Goal: Obtain resource: Download file/media

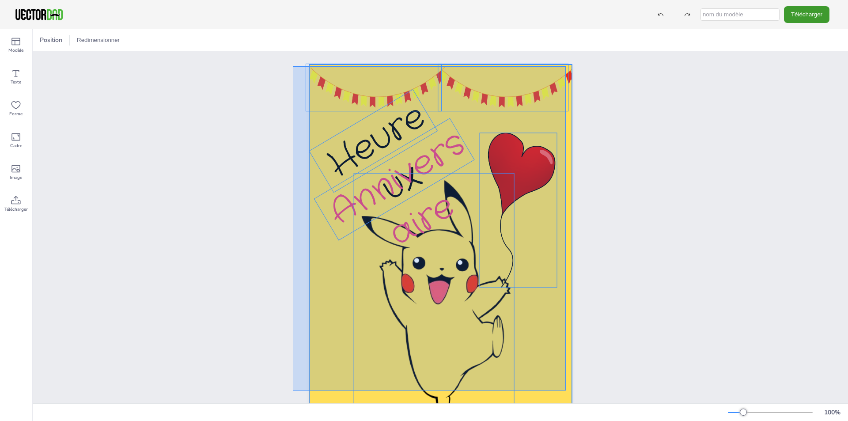
drag, startPoint x: 293, startPoint y: 66, endPoint x: 566, endPoint y: 390, distance: 423.8
click at [566, 390] on div "Heureux Anniversaire" at bounding box center [440, 250] width 289 height 372
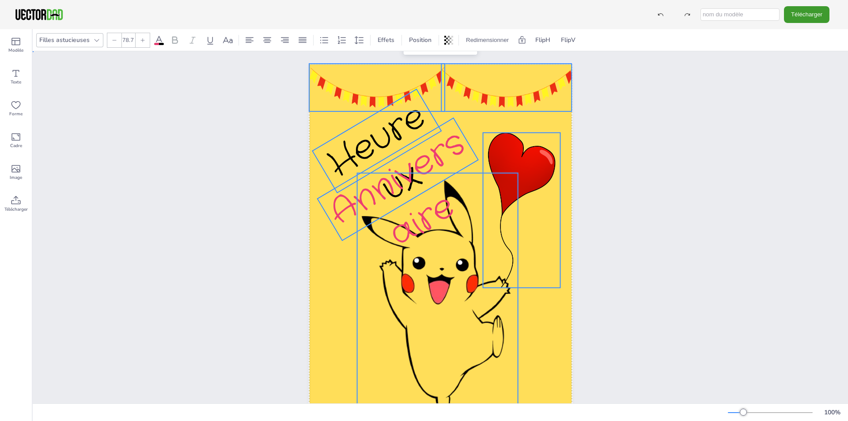
click at [675, 175] on div "Heureux Anniversaire Groupe" at bounding box center [440, 250] width 815 height 398
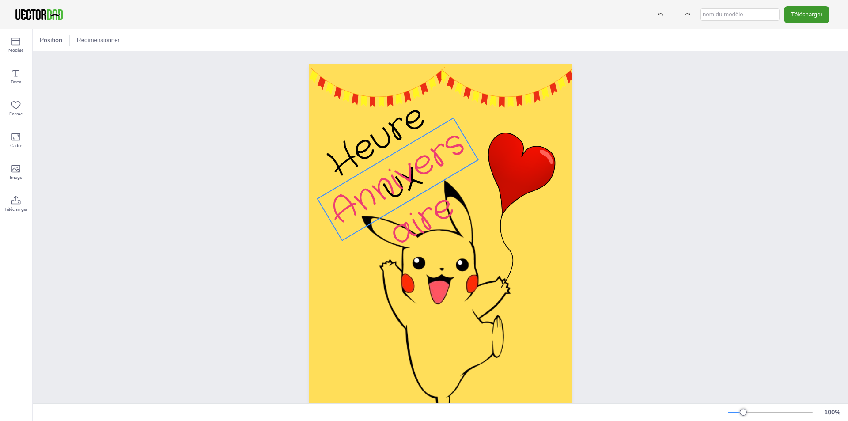
click at [417, 164] on font "Anniversaire" at bounding box center [398, 190] width 154 height 140
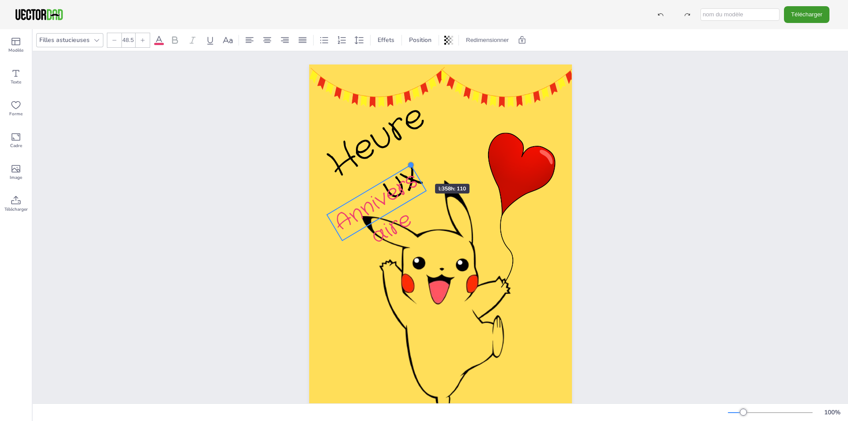
drag, startPoint x: 449, startPoint y: 117, endPoint x: 409, endPoint y: 168, distance: 64.7
click at [409, 168] on div at bounding box center [410, 165] width 10 height 10
click at [410, 180] on font "Anniversaire" at bounding box center [376, 209] width 95 height 86
click at [387, 233] on div "Heureux Anniversaire -31 °" at bounding box center [440, 250] width 263 height 372
click at [402, 212] on font "Anniversaire" at bounding box center [376, 209] width 95 height 86
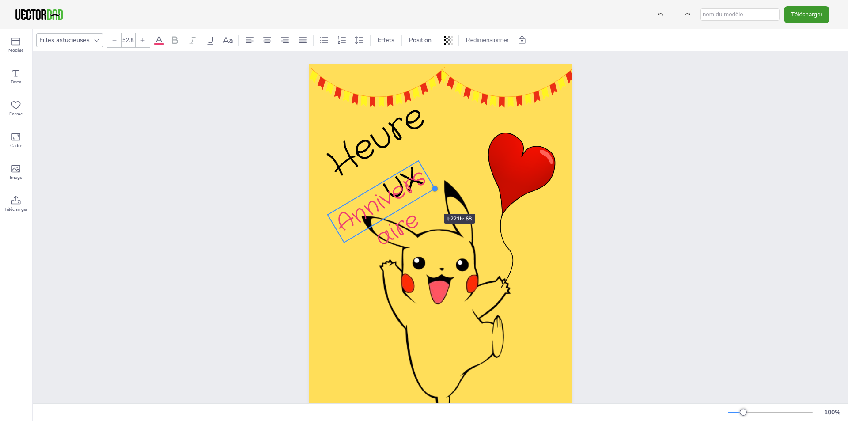
drag, startPoint x: 424, startPoint y: 191, endPoint x: 417, endPoint y: 198, distance: 10.6
click at [417, 198] on div "Heureux Anniversaire" at bounding box center [440, 250] width 263 height 372
drag, startPoint x: 424, startPoint y: 175, endPoint x: 469, endPoint y: 152, distance: 50.4
click at [469, 152] on div at bounding box center [470, 149] width 6 height 8
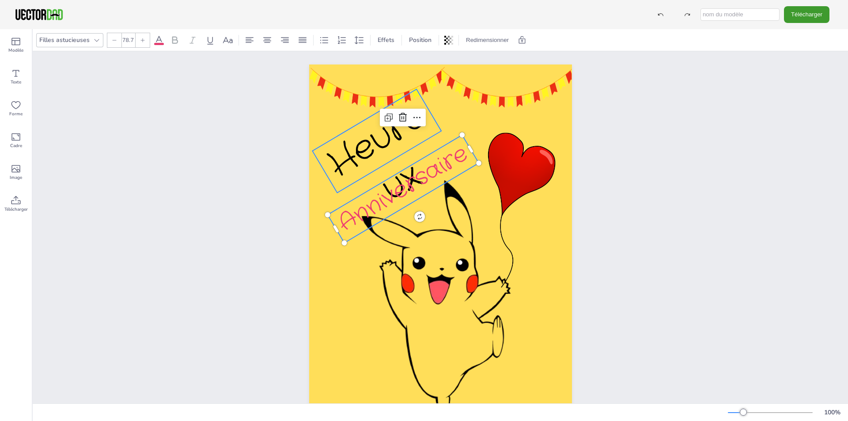
click at [376, 146] on font "Heureux" at bounding box center [376, 153] width 116 height 121
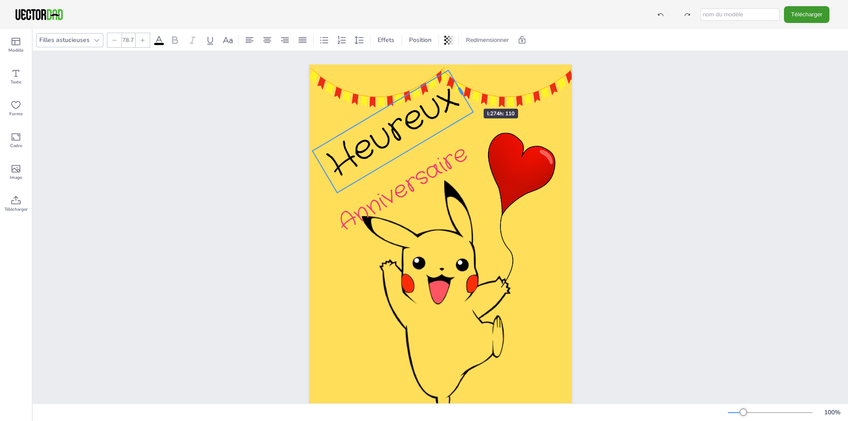
drag, startPoint x: 424, startPoint y: 110, endPoint x: 457, endPoint y: 93, distance: 36.9
click at [457, 93] on div at bounding box center [460, 91] width 6 height 8
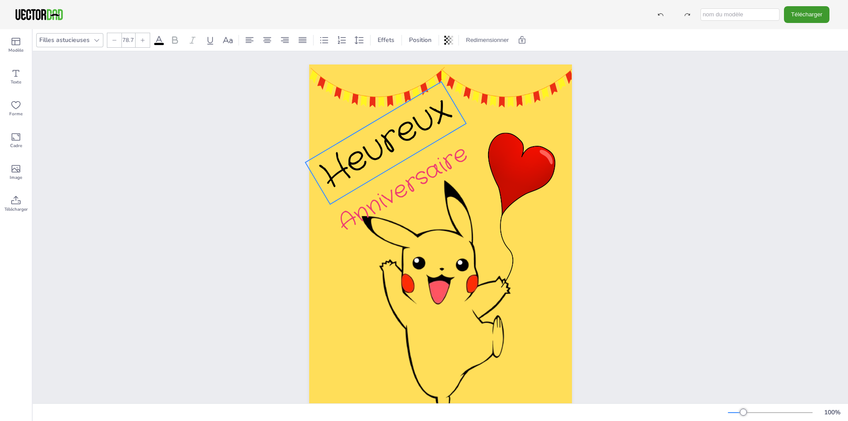
drag, startPoint x: 403, startPoint y: 126, endPoint x: 396, endPoint y: 138, distance: 13.5
click at [396, 138] on font "Heureux" at bounding box center [385, 143] width 149 height 116
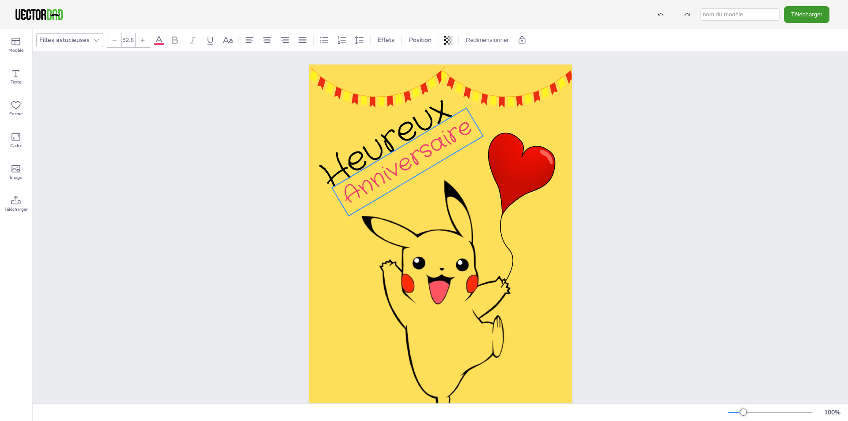
drag, startPoint x: 417, startPoint y: 178, endPoint x: 420, endPoint y: 151, distance: 27.1
click at [420, 151] on font "Anniversaire" at bounding box center [407, 161] width 143 height 103
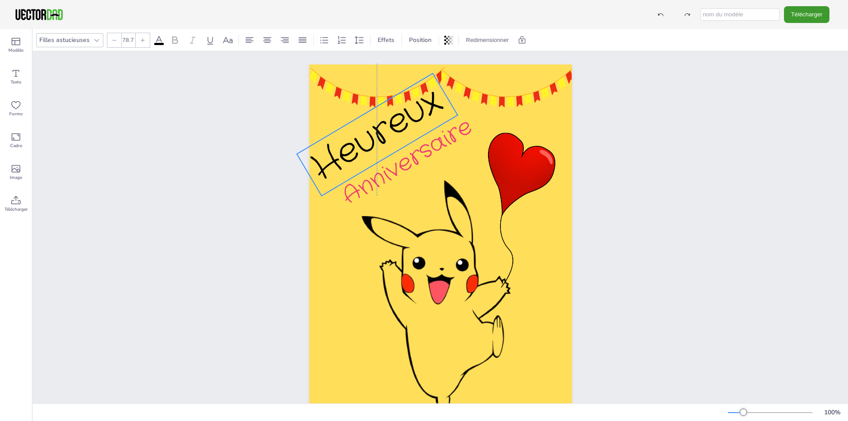
drag, startPoint x: 402, startPoint y: 128, endPoint x: 393, endPoint y: 119, distance: 11.9
click at [393, 119] on font "Heureux" at bounding box center [377, 134] width 149 height 116
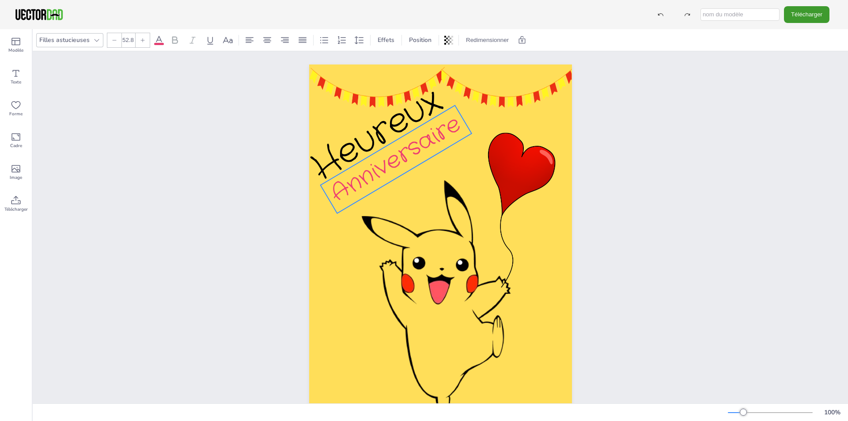
drag, startPoint x: 413, startPoint y: 157, endPoint x: 402, endPoint y: 154, distance: 11.8
click at [402, 154] on font "Anniversaire" at bounding box center [396, 159] width 143 height 103
click at [379, 92] on icon at bounding box center [381, 88] width 11 height 11
type input "--"
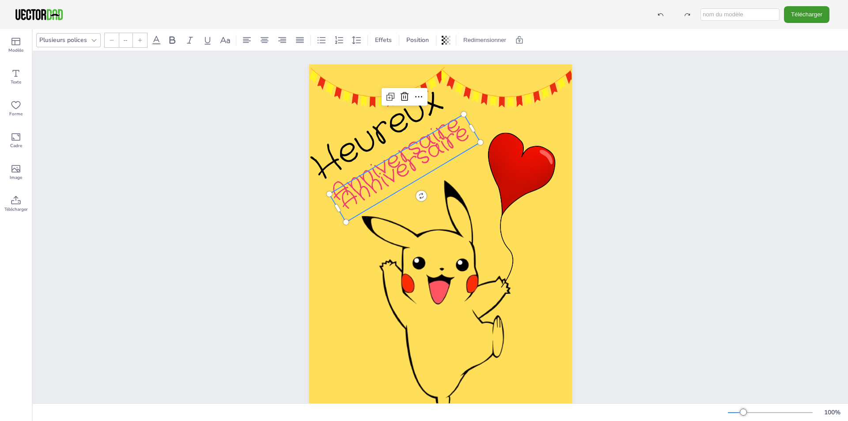
click at [411, 172] on font "Anniversaire" at bounding box center [404, 168] width 143 height 103
click at [403, 163] on font "Anniversaire" at bounding box center [404, 168] width 143 height 103
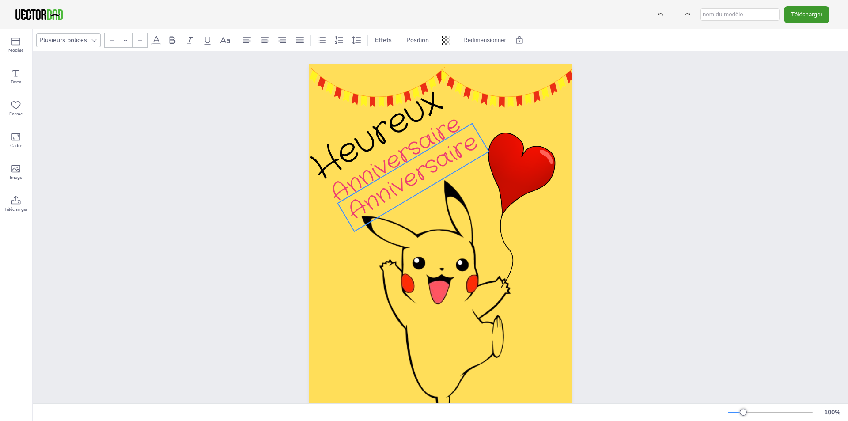
drag, startPoint x: 408, startPoint y: 170, endPoint x: 417, endPoint y: 179, distance: 12.2
click at [417, 179] on font "Anniversaire" at bounding box center [413, 177] width 143 height 103
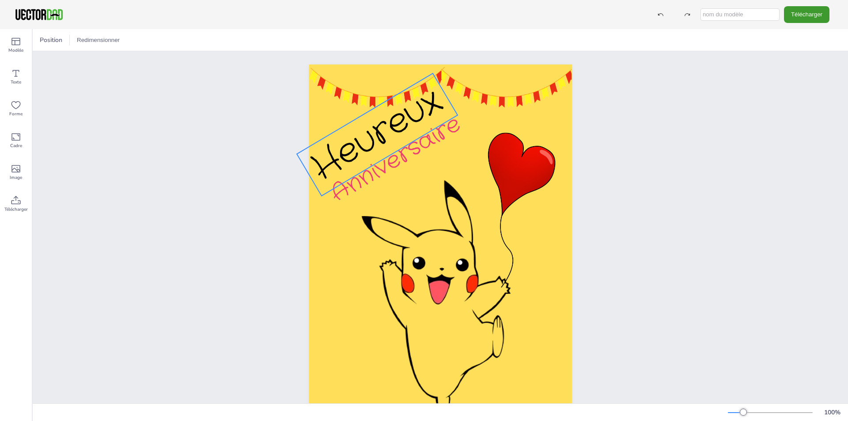
click at [391, 123] on font "Heureux" at bounding box center [377, 134] width 149 height 116
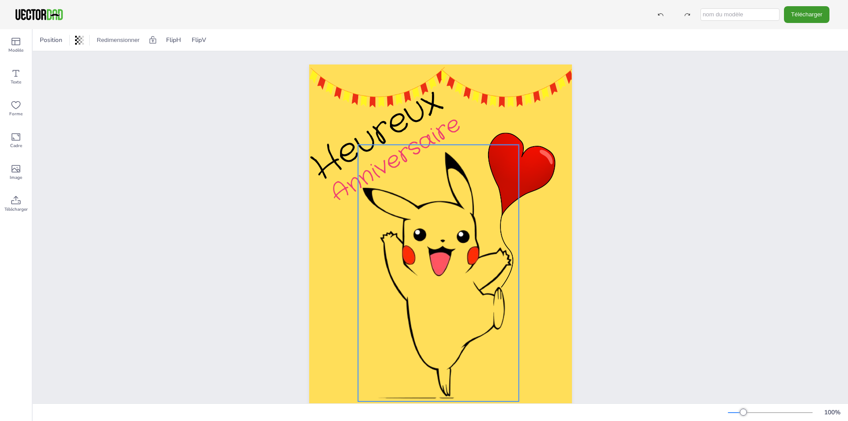
drag, startPoint x: 451, startPoint y: 274, endPoint x: 452, endPoint y: 246, distance: 28.3
click at [452, 246] on div at bounding box center [446, 235] width 188 height 334
click at [605, 250] on div "Heureux Anniversaire" at bounding box center [440, 250] width 339 height 398
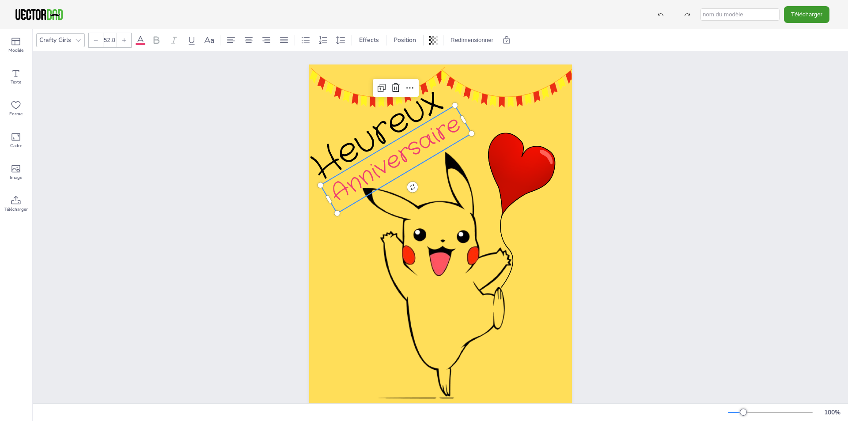
click at [362, 182] on font "Anniversaire" at bounding box center [396, 159] width 143 height 103
click at [329, 200] on div at bounding box center [328, 199] width 23 height 32
click at [330, 193] on font "Anniversaire" at bounding box center [396, 159] width 143 height 103
click at [342, 181] on p "Birthday" at bounding box center [395, 160] width 151 height 108
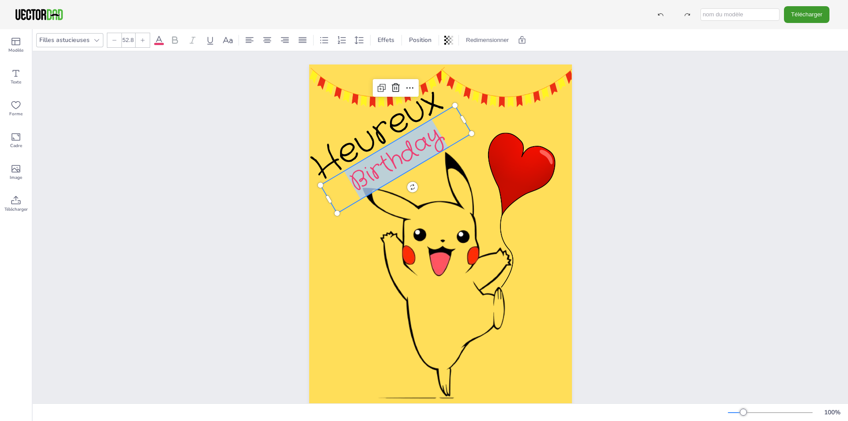
click at [342, 181] on p "Birthday" at bounding box center [395, 160] width 151 height 108
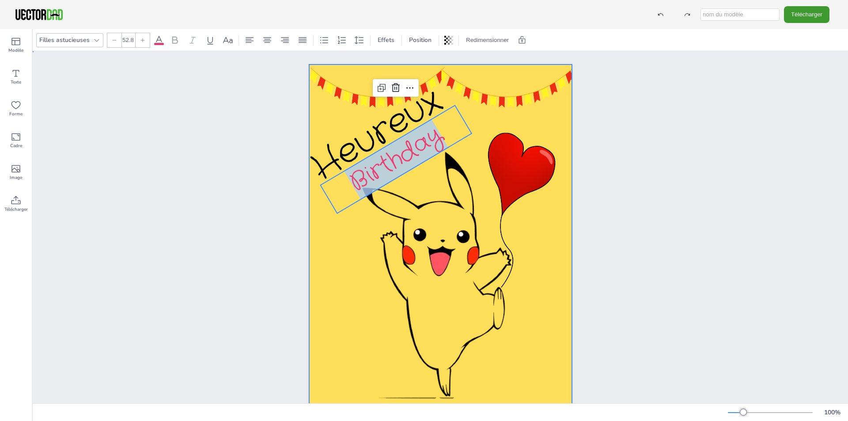
click at [337, 259] on div at bounding box center [440, 250] width 263 height 372
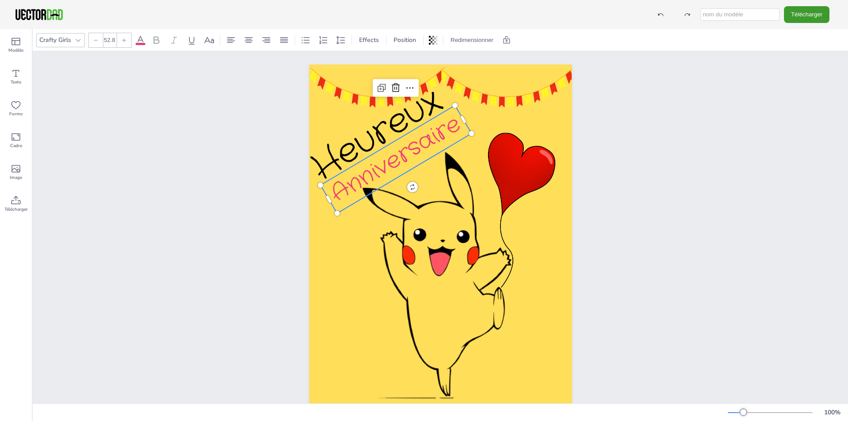
click at [333, 187] on font "Anniversaire" at bounding box center [396, 159] width 143 height 103
click at [326, 188] on font "Anniversaire" at bounding box center [396, 159] width 143 height 103
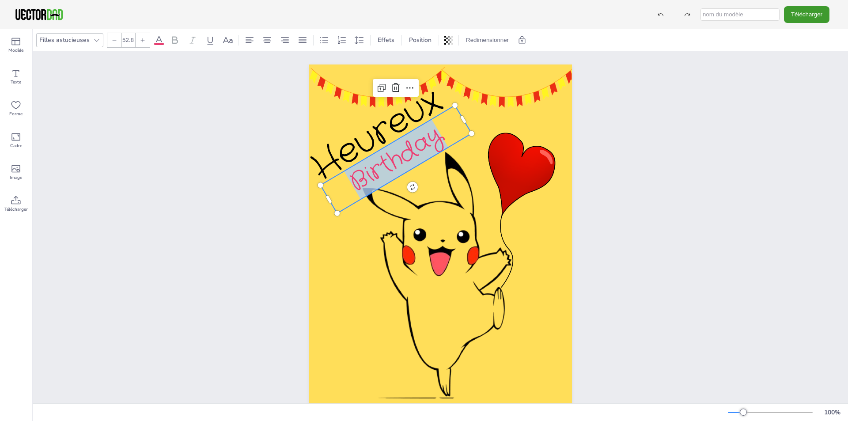
click at [326, 188] on p "Birthday" at bounding box center [395, 160] width 151 height 108
click at [339, 183] on p "Birthday" at bounding box center [395, 160] width 151 height 108
click at [427, 136] on span "Birthday" at bounding box center [396, 159] width 105 height 80
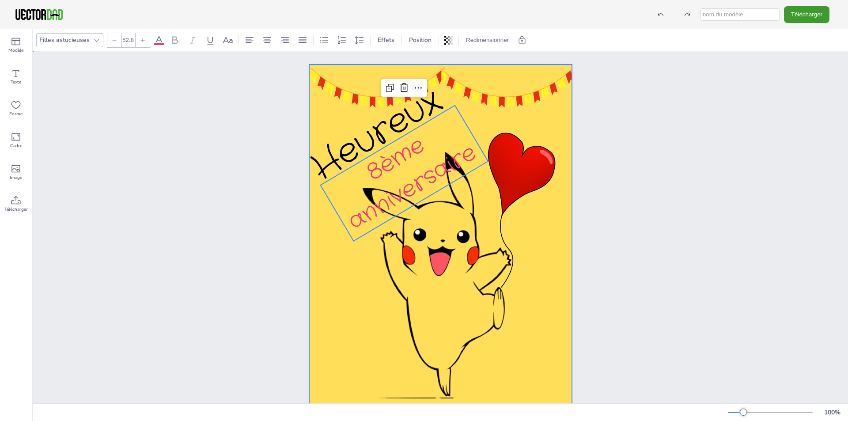
click at [482, 124] on div at bounding box center [440, 250] width 263 height 372
click at [441, 125] on p "8ème anniversaire" at bounding box center [404, 174] width 168 height 136
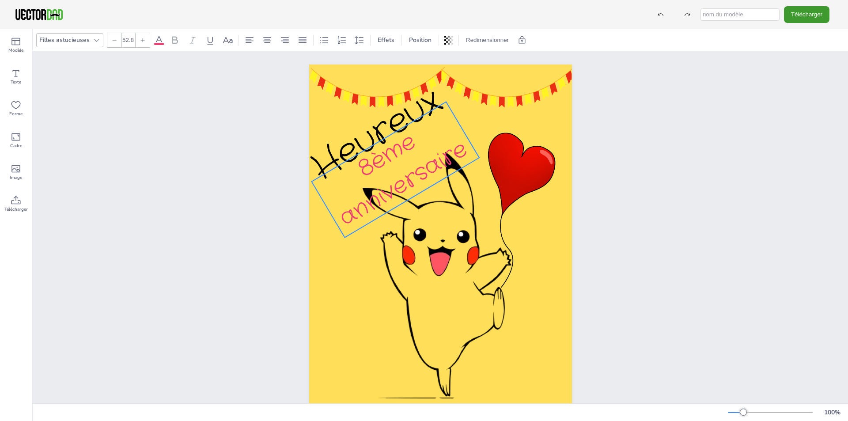
drag, startPoint x: 433, startPoint y: 154, endPoint x: 424, endPoint y: 151, distance: 9.4
click at [424, 151] on font "8ème anniversaire" at bounding box center [403, 180] width 140 height 109
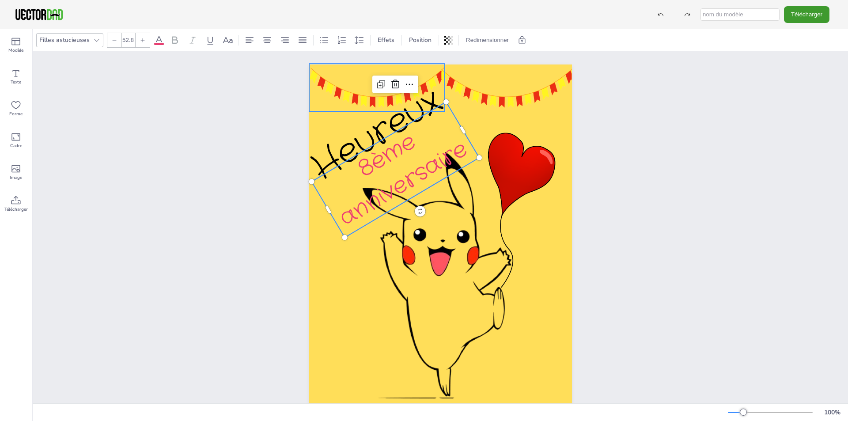
click at [405, 108] on div "Heureux 8ème anniversaire" at bounding box center [440, 250] width 263 height 372
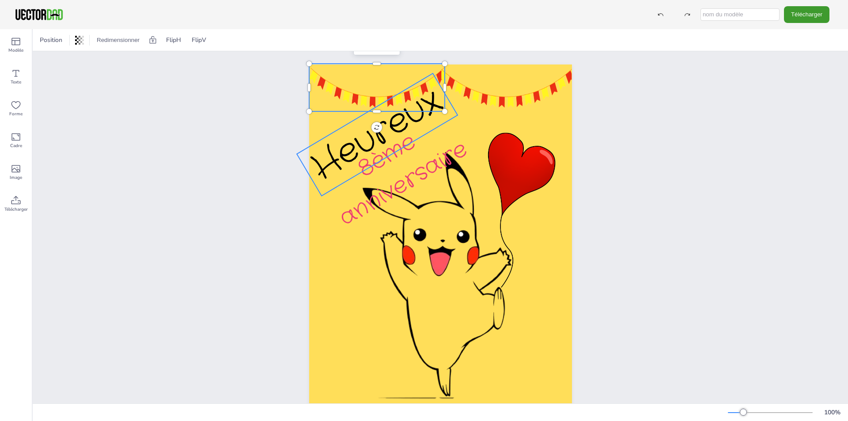
click at [381, 125] on font "Heureux" at bounding box center [377, 134] width 149 height 116
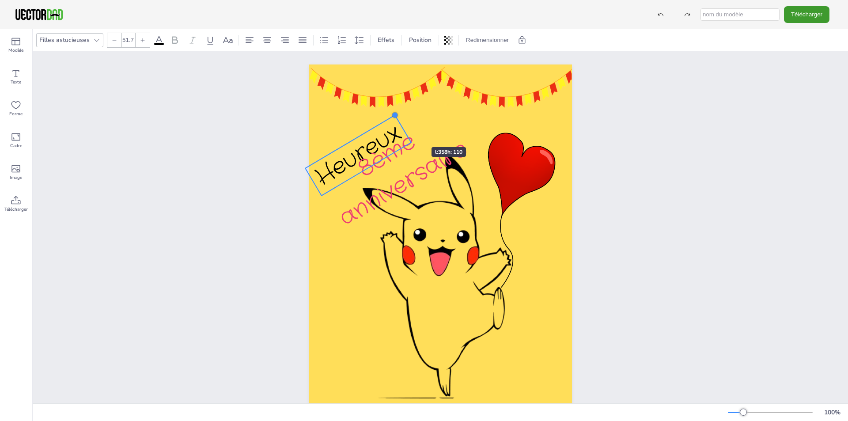
drag, startPoint x: 432, startPoint y: 72, endPoint x: 405, endPoint y: 132, distance: 66.0
click at [405, 132] on div "Heureux 8ème anniversaire" at bounding box center [440, 250] width 263 height 372
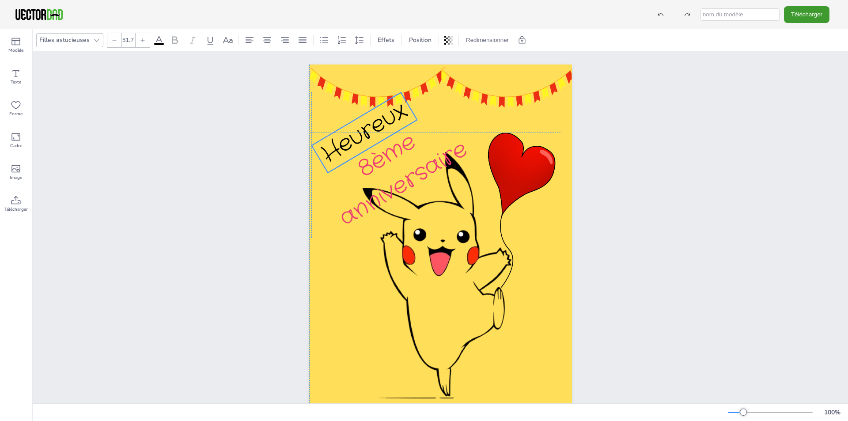
drag, startPoint x: 364, startPoint y: 136, endPoint x: 369, endPoint y: 113, distance: 23.5
click at [369, 113] on font "Heureux" at bounding box center [364, 133] width 98 height 76
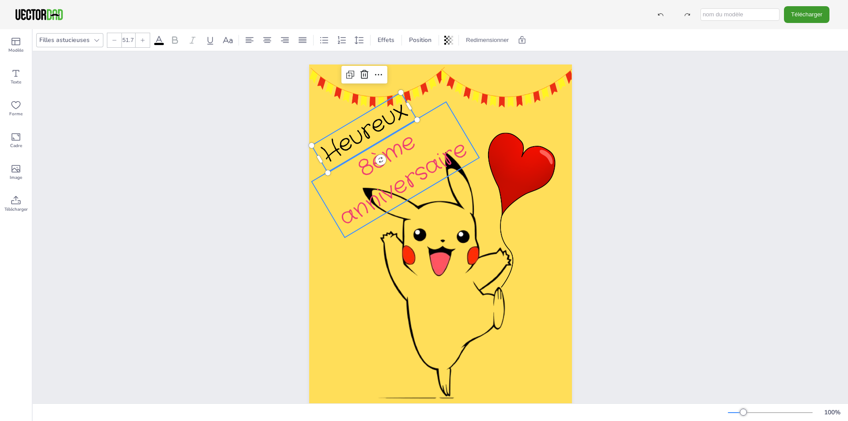
type input "52.8"
click at [393, 155] on font "8ème anniversaire" at bounding box center [403, 180] width 140 height 109
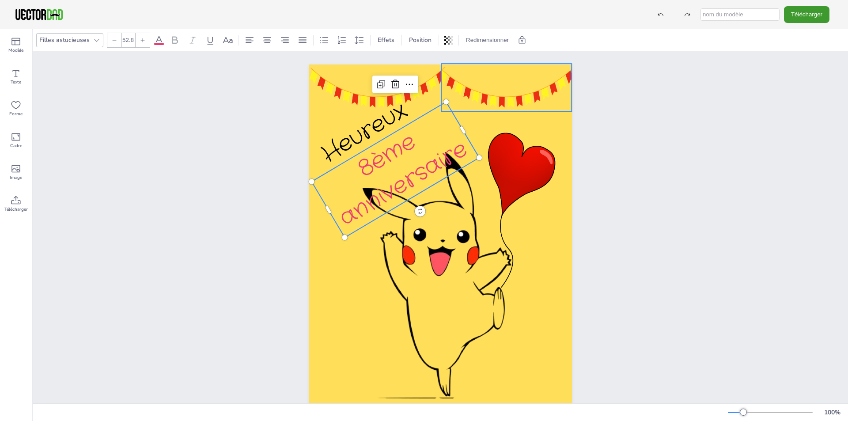
click at [445, 97] on div at bounding box center [506, 87] width 136 height 102
click at [416, 145] on p "8ème anniversaire" at bounding box center [395, 170] width 168 height 136
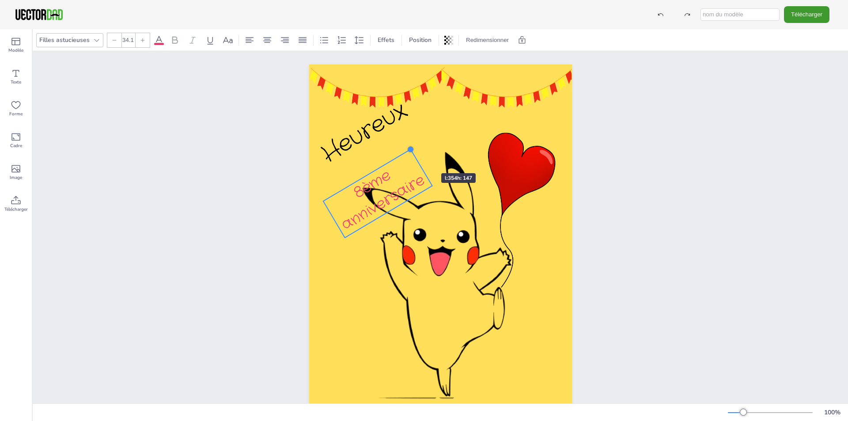
type input "34"
drag, startPoint x: 444, startPoint y: 99, endPoint x: 414, endPoint y: 159, distance: 66.2
click at [414, 159] on div "Heureux 8ème anniversaire" at bounding box center [440, 250] width 263 height 372
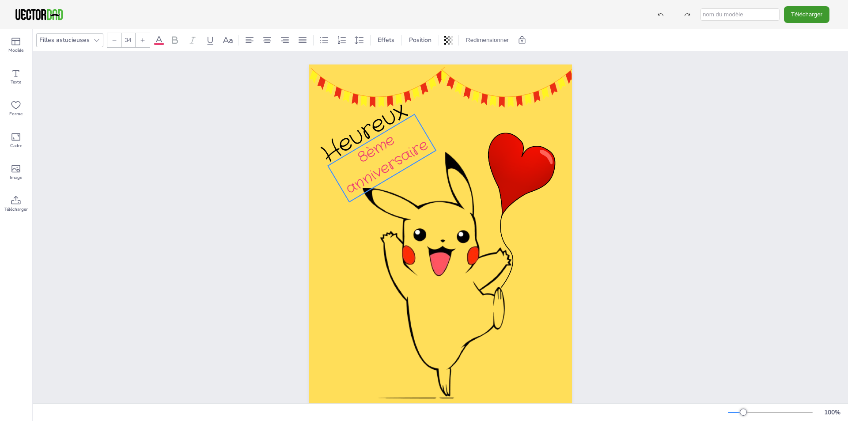
drag, startPoint x: 386, startPoint y: 191, endPoint x: 390, endPoint y: 157, distance: 34.3
click at [390, 157] on font "8ème anniversaire" at bounding box center [387, 165] width 91 height 70
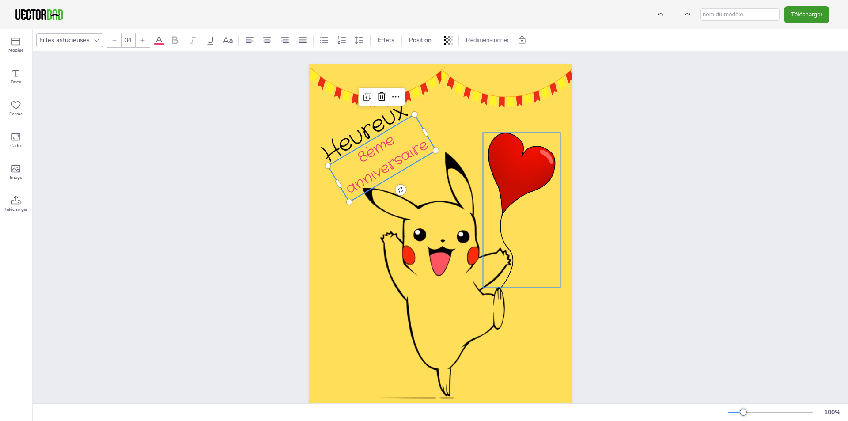
click at [546, 267] on div at bounding box center [522, 210] width 78 height 155
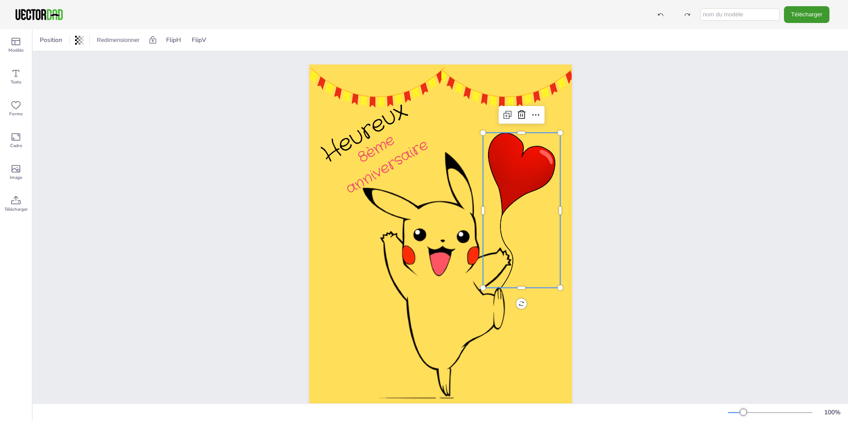
click at [644, 235] on div "Heureux 8ème anniversaire" at bounding box center [440, 250] width 815 height 398
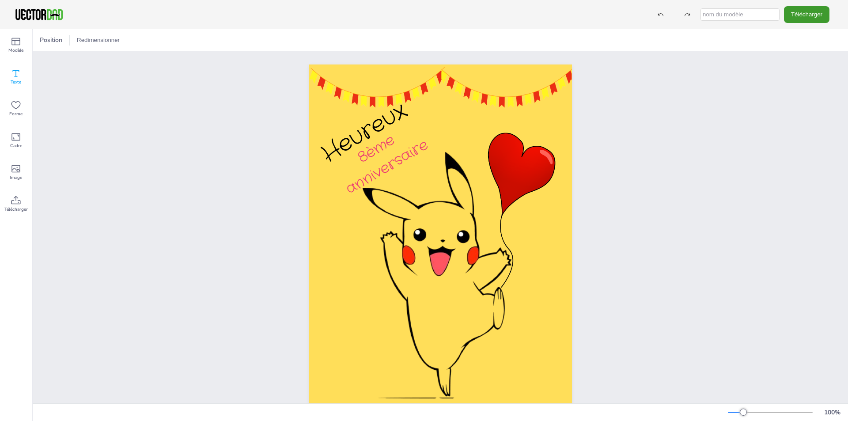
click at [12, 76] on icon at bounding box center [16, 73] width 11 height 11
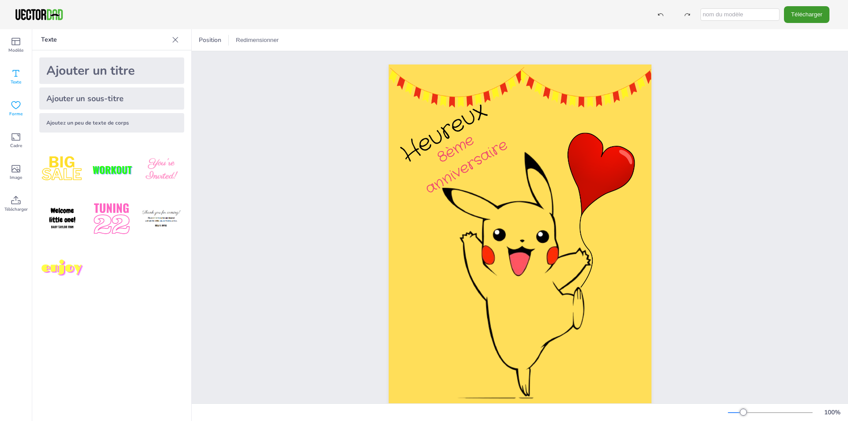
click at [13, 114] on font "Forme" at bounding box center [15, 114] width 13 height 6
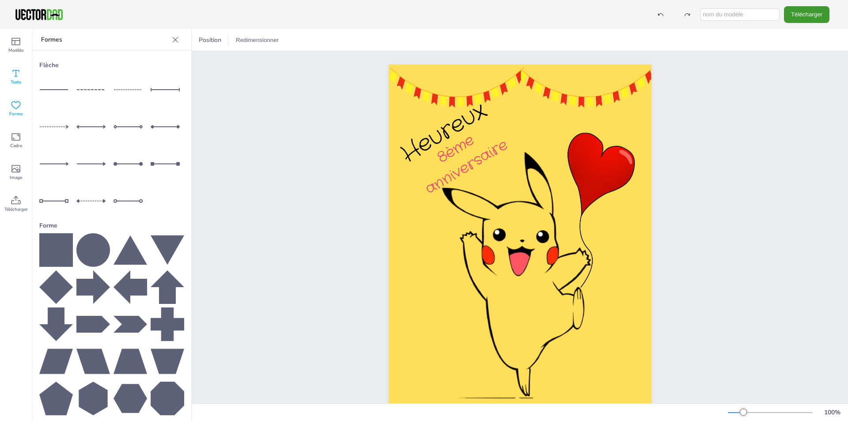
click at [19, 70] on icon at bounding box center [16, 73] width 7 height 7
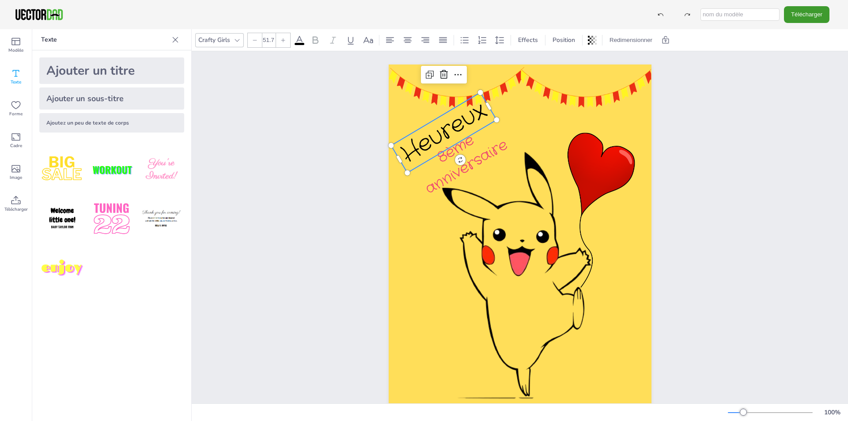
click at [452, 125] on font "Heureux" at bounding box center [444, 133] width 98 height 76
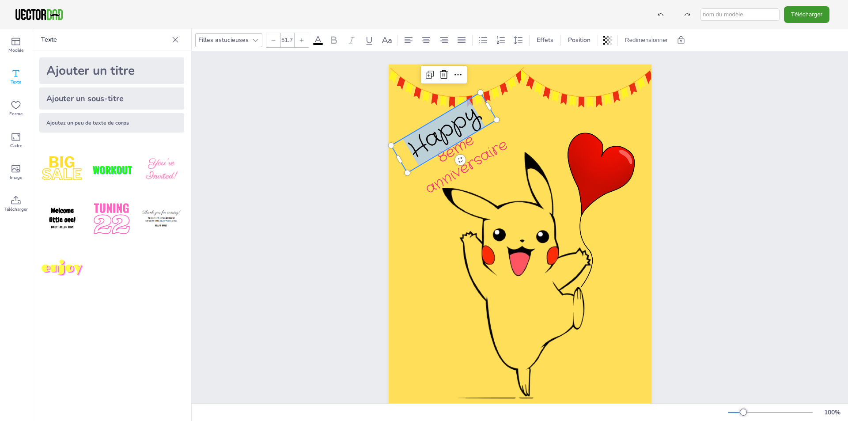
click at [452, 125] on span "Happy" at bounding box center [443, 133] width 83 height 68
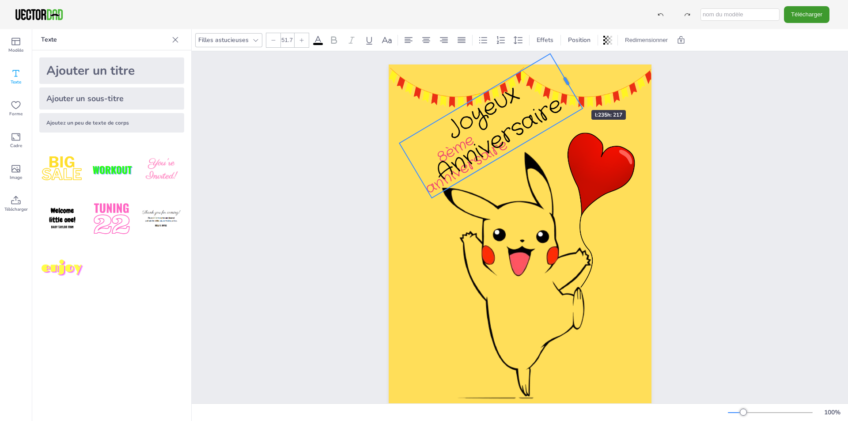
drag, startPoint x: 503, startPoint y: 130, endPoint x: 565, endPoint y: 94, distance: 71.7
click at [565, 94] on div "Joyeux Anniversaire 8ème anniversaire Joyeux Anniversaire" at bounding box center [520, 250] width 263 height 372
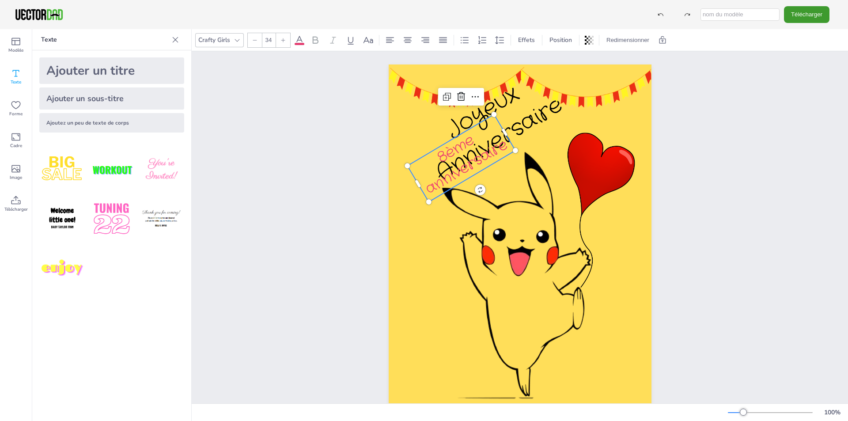
click at [453, 187] on div "8ème anniversaire" at bounding box center [471, 176] width 129 height 124
click at [451, 171] on font "8ème anniversaire" at bounding box center [466, 165] width 91 height 70
drag, startPoint x: 453, startPoint y: 181, endPoint x: 475, endPoint y: 206, distance: 33.8
click at [475, 206] on div "Joyeux Anniversaire 8ème anniversaire 8ème anniversaire" at bounding box center [520, 250] width 263 height 372
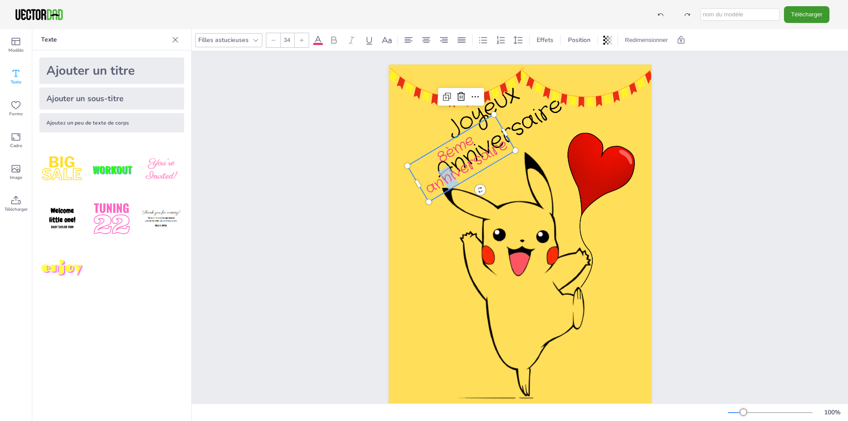
click at [512, 171] on div "8ème anniversaire" at bounding box center [471, 176] width 129 height 124
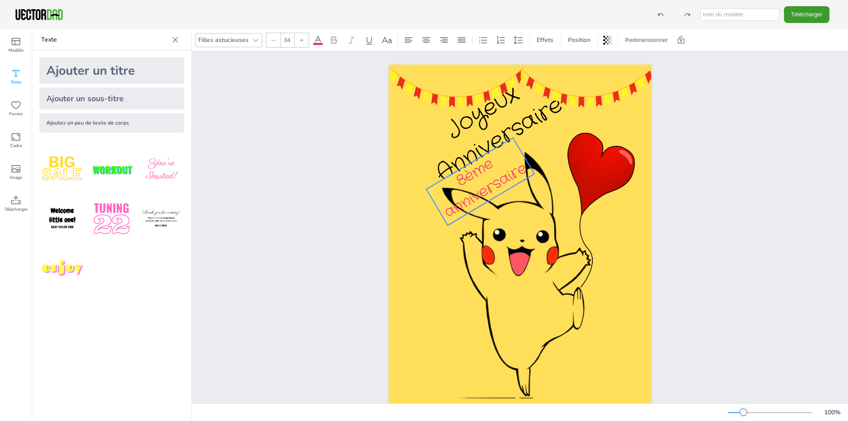
drag, startPoint x: 491, startPoint y: 162, endPoint x: 510, endPoint y: 185, distance: 30.1
click at [510, 185] on font "8ème anniversaire" at bounding box center [485, 188] width 91 height 70
drag, startPoint x: 486, startPoint y: 125, endPoint x: 479, endPoint y: 128, distance: 7.4
click at [479, 128] on div at bounding box center [480, 120] width 46 height 18
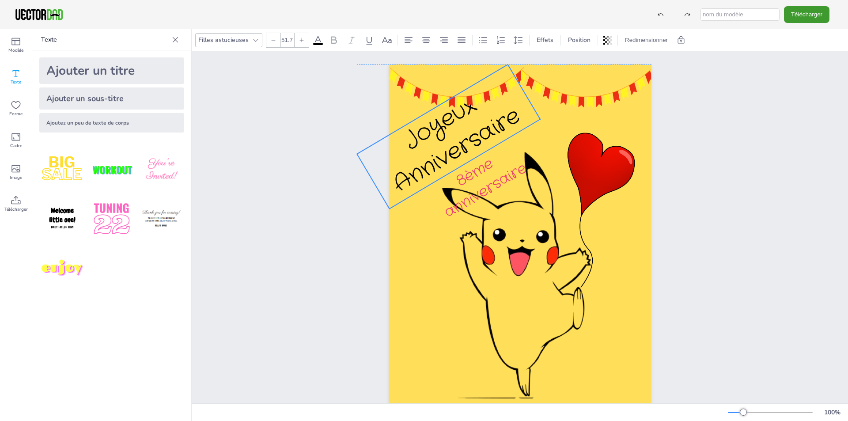
drag, startPoint x: 490, startPoint y: 140, endPoint x: 448, endPoint y: 150, distance: 43.1
click at [448, 150] on font "Anniversaire" at bounding box center [457, 150] width 140 height 101
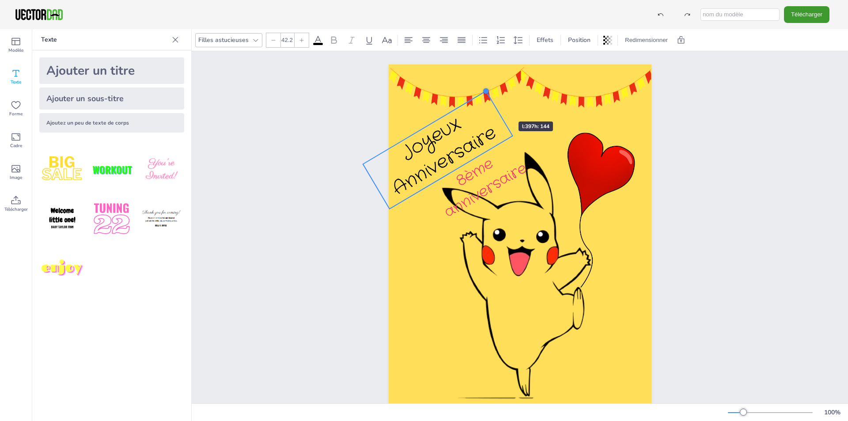
drag, startPoint x: 505, startPoint y: 64, endPoint x: 492, endPoint y: 106, distance: 43.5
click at [492, 106] on div "Joyeux Anniversaire 8ème anniversaire" at bounding box center [520, 250] width 263 height 372
drag, startPoint x: 453, startPoint y: 144, endPoint x: 459, endPoint y: 140, distance: 7.3
click at [459, 140] on font "Anniversaire" at bounding box center [452, 158] width 114 height 83
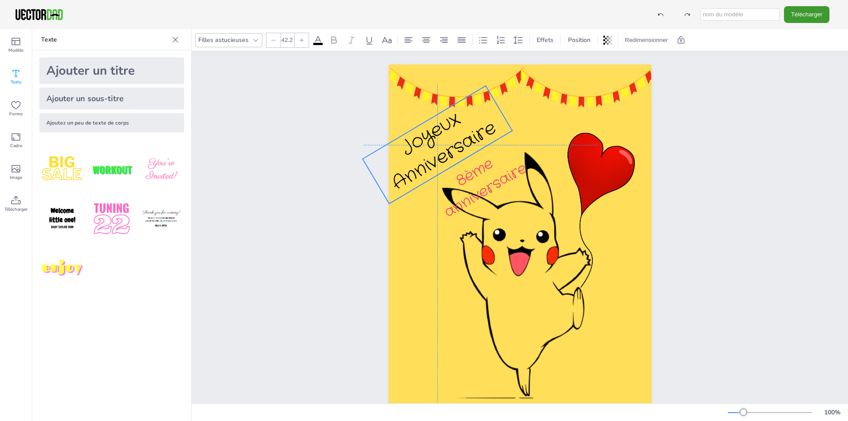
drag, startPoint x: 456, startPoint y: 135, endPoint x: 449, endPoint y: 132, distance: 8.0
click at [449, 132] on font "Joyeux" at bounding box center [430, 134] width 69 height 56
type input "34"
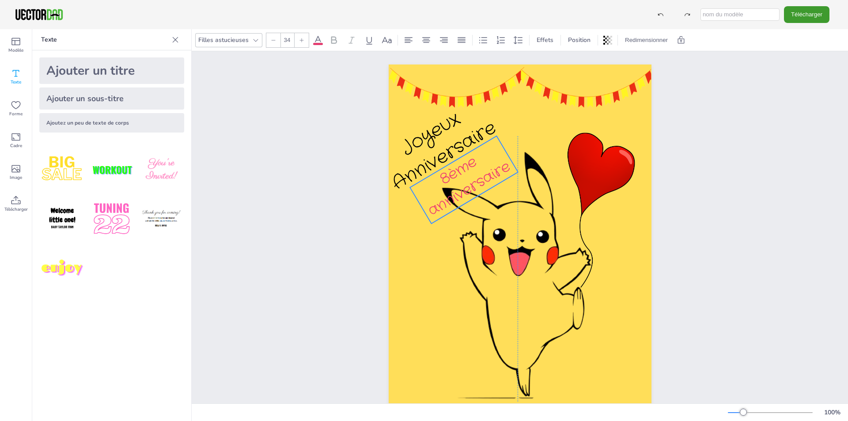
drag, startPoint x: 489, startPoint y: 182, endPoint x: 472, endPoint y: 181, distance: 16.9
click at [472, 181] on font "8ème anniversaire" at bounding box center [469, 187] width 91 height 70
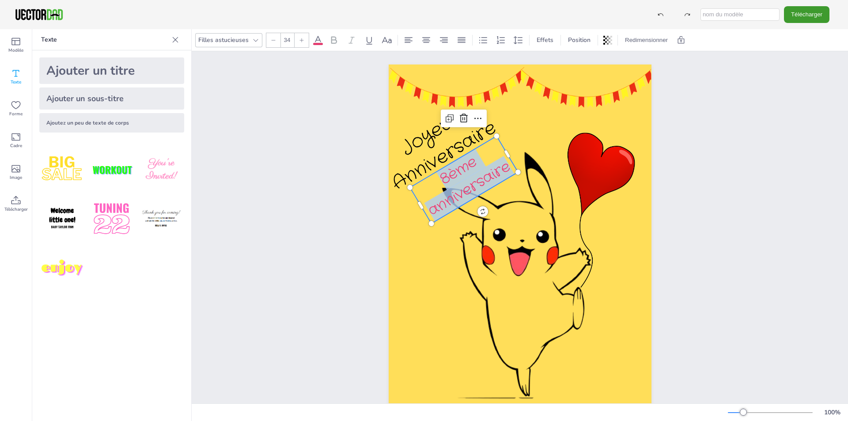
click at [472, 181] on span "8ème anniversaire" at bounding box center [469, 187] width 91 height 70
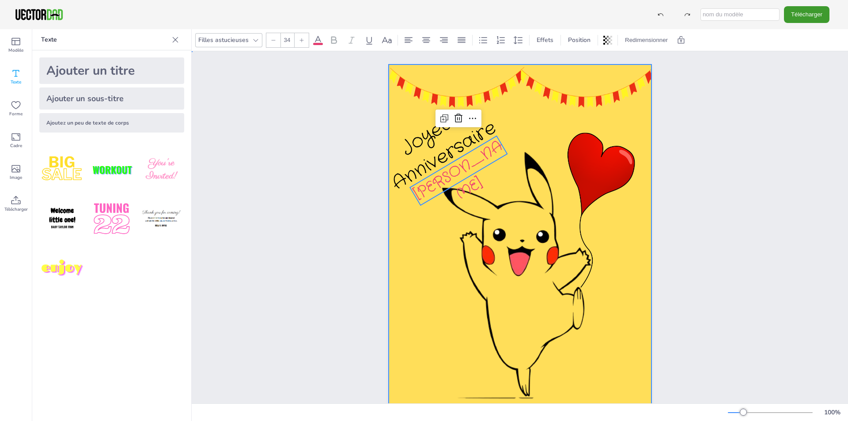
click at [549, 129] on div at bounding box center [520, 250] width 263 height 372
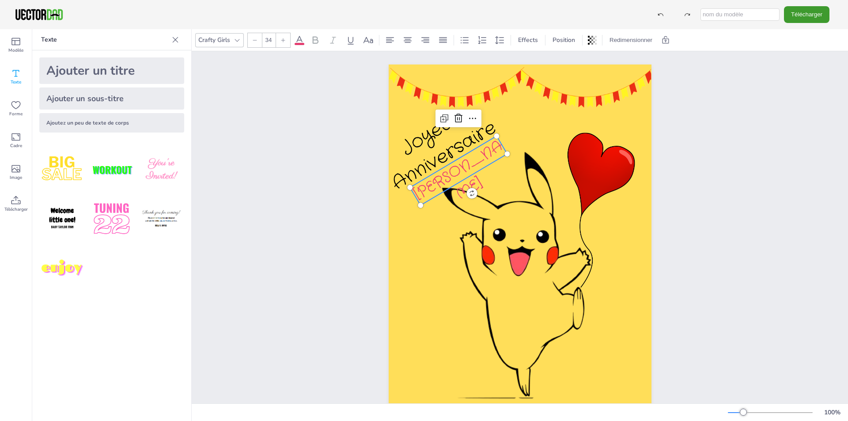
click at [466, 165] on font "[PERSON_NAME]" at bounding box center [459, 171] width 98 height 70
click at [441, 117] on icon at bounding box center [443, 119] width 5 height 5
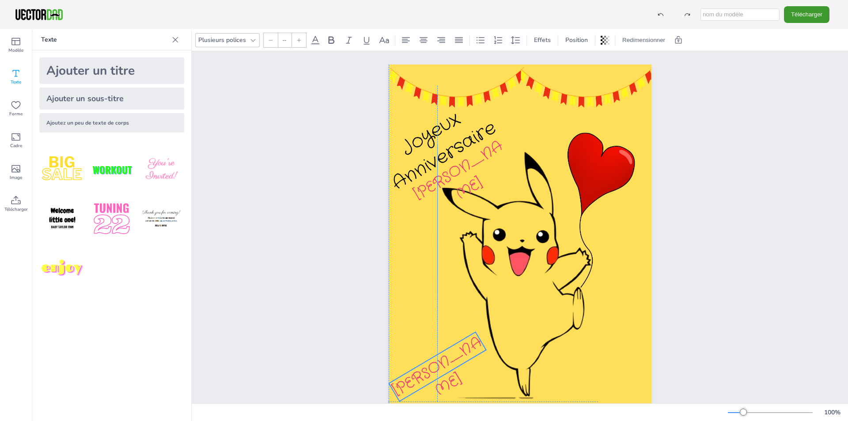
drag, startPoint x: 483, startPoint y: 167, endPoint x: 452, endPoint y: 355, distance: 190.3
click at [452, 355] on p "[PERSON_NAME]" at bounding box center [443, 375] width 108 height 87
drag, startPoint x: 445, startPoint y: 388, endPoint x: 434, endPoint y: 380, distance: 13.9
click at [434, 380] on div "Joyeux Anniversaire [PERSON_NAME] 0 °" at bounding box center [520, 250] width 263 height 372
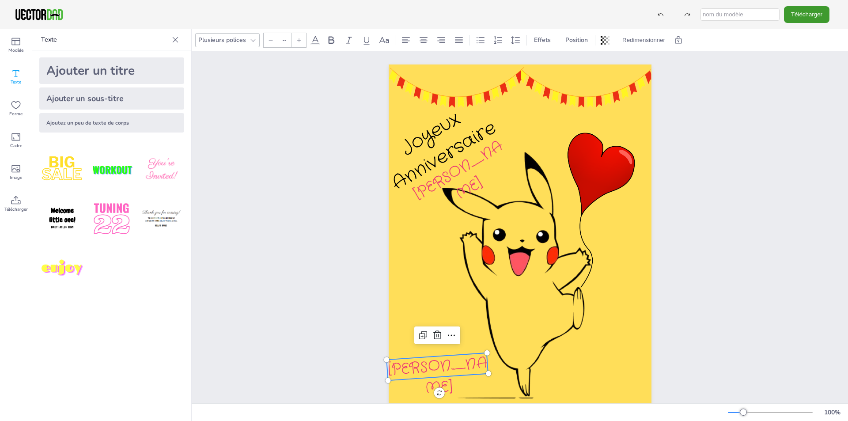
click at [443, 369] on font "[PERSON_NAME]" at bounding box center [437, 375] width 102 height 47
type input "34"
click at [442, 367] on span "[PERSON_NAME]" at bounding box center [437, 375] width 102 height 47
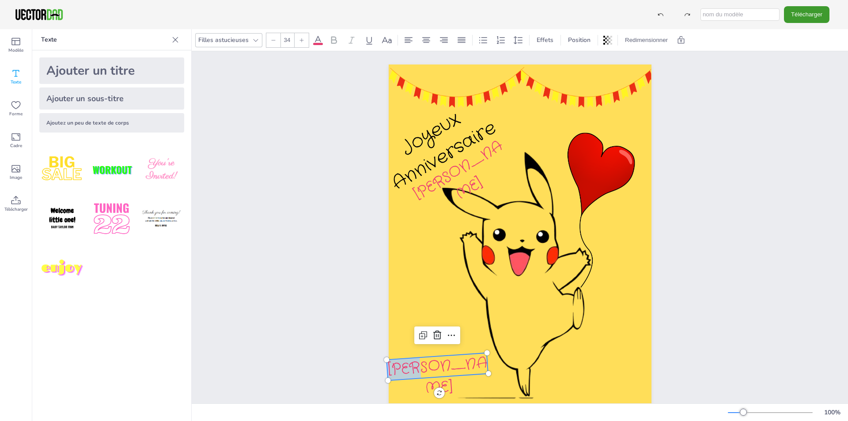
click at [442, 367] on span "[PERSON_NAME]" at bounding box center [437, 375] width 102 height 47
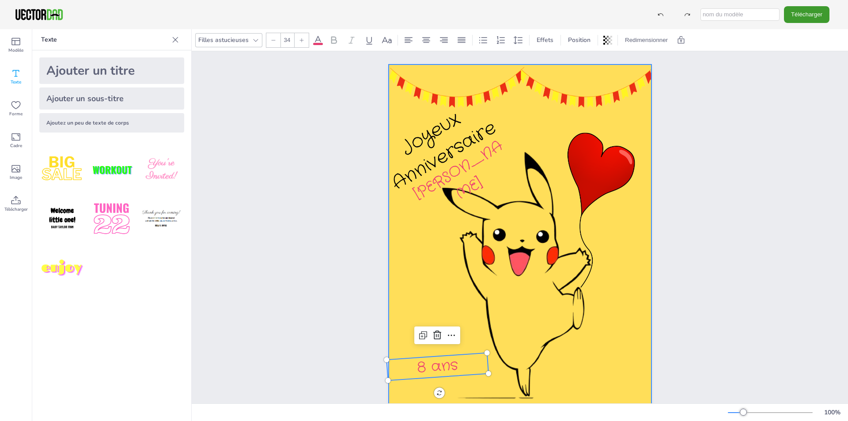
click at [406, 277] on div at bounding box center [520, 250] width 263 height 372
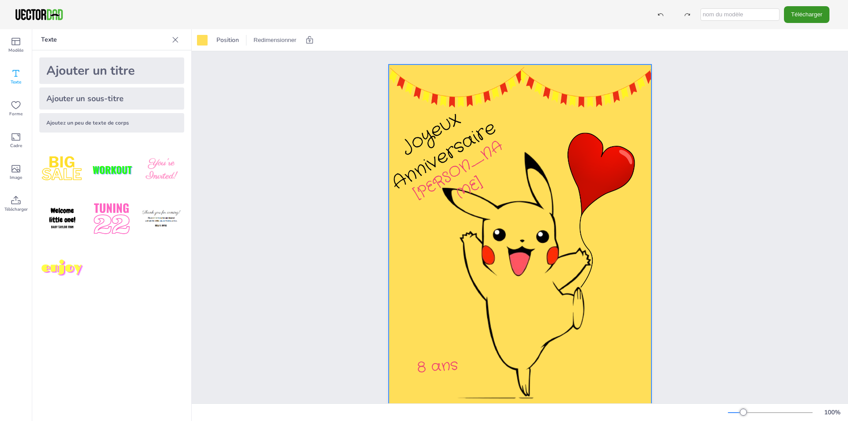
click at [798, 13] on font "Télécharger" at bounding box center [806, 14] width 31 height 7
click at [812, 54] on li "PNG" at bounding box center [812, 54] width 72 height 18
